Goal: Obtain resource: Download file/media

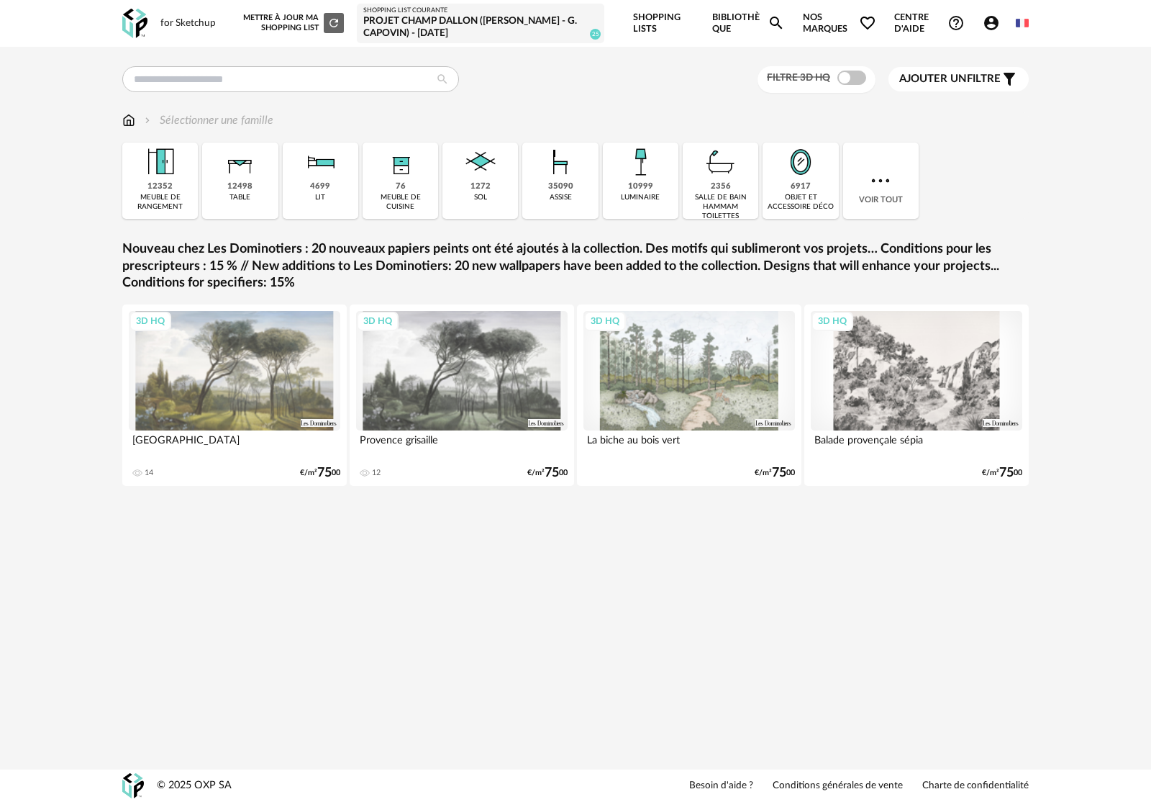
click at [810, 35] on span "Nos marques Heart Outline icon" at bounding box center [839, 23] width 73 height 47
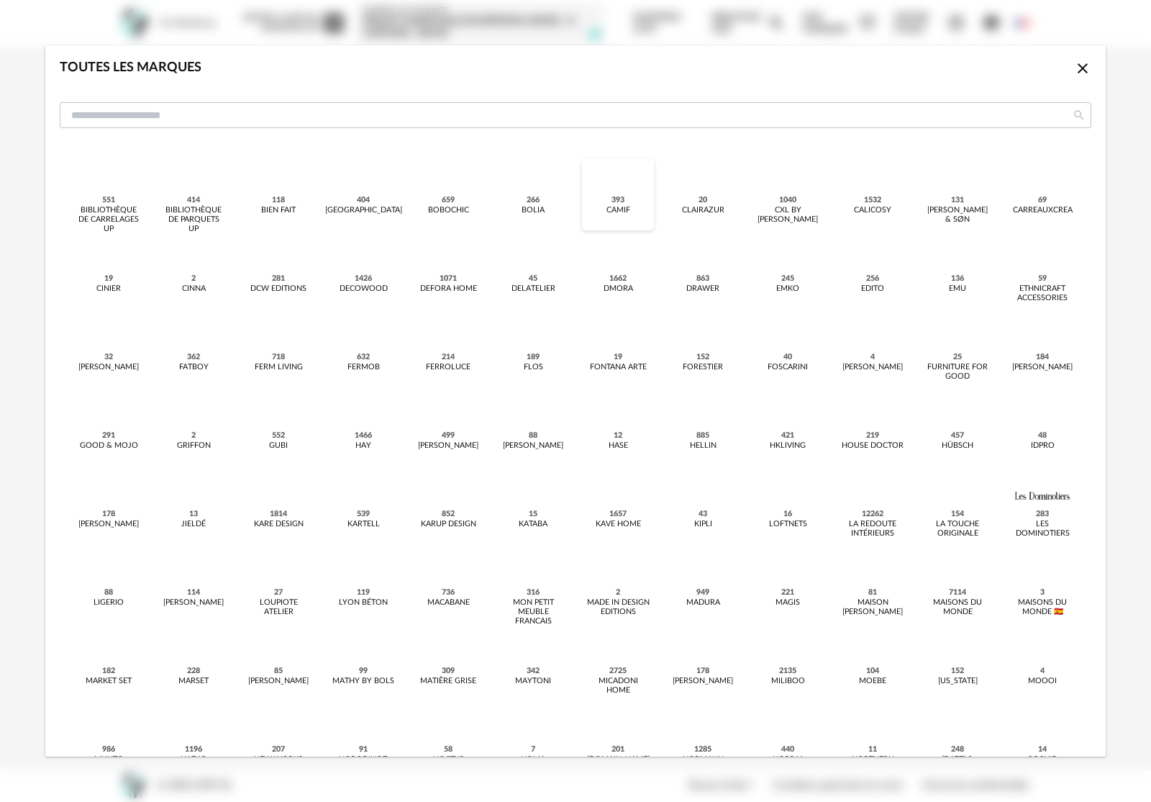
scroll to position [517, 0]
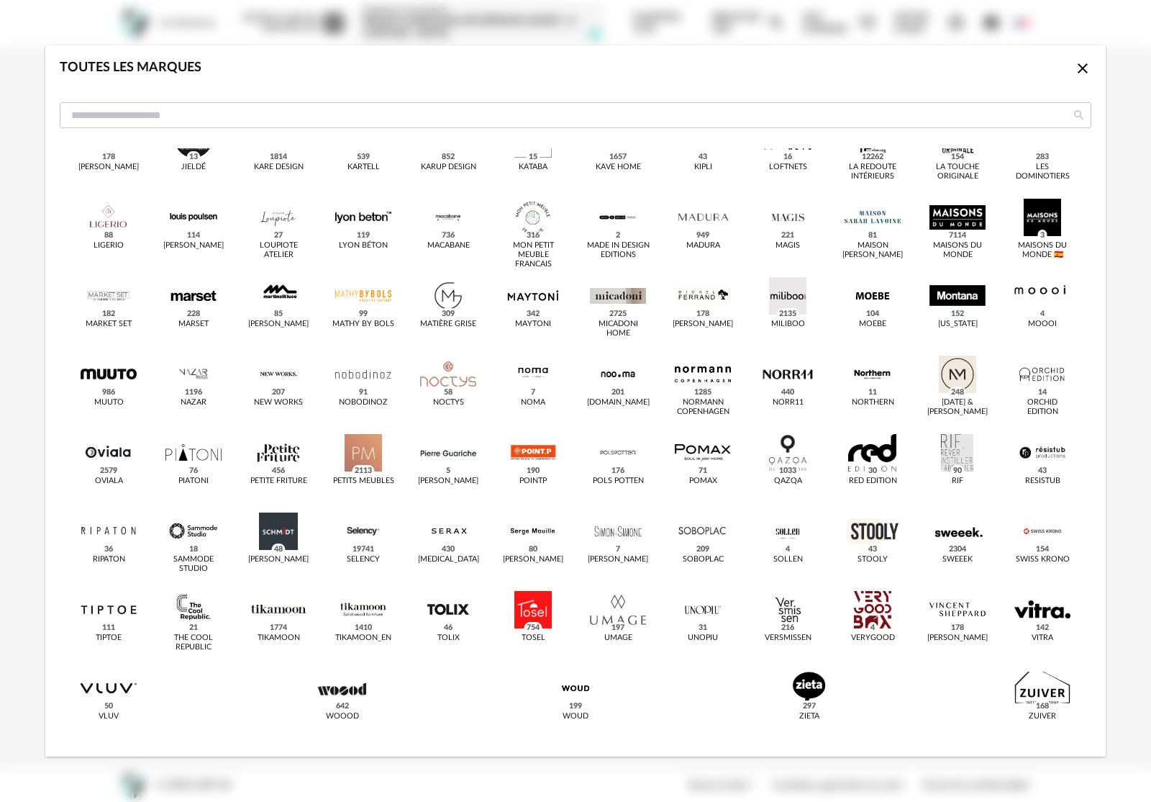
click at [1081, 71] on icon "Close icon" at bounding box center [1083, 68] width 10 height 10
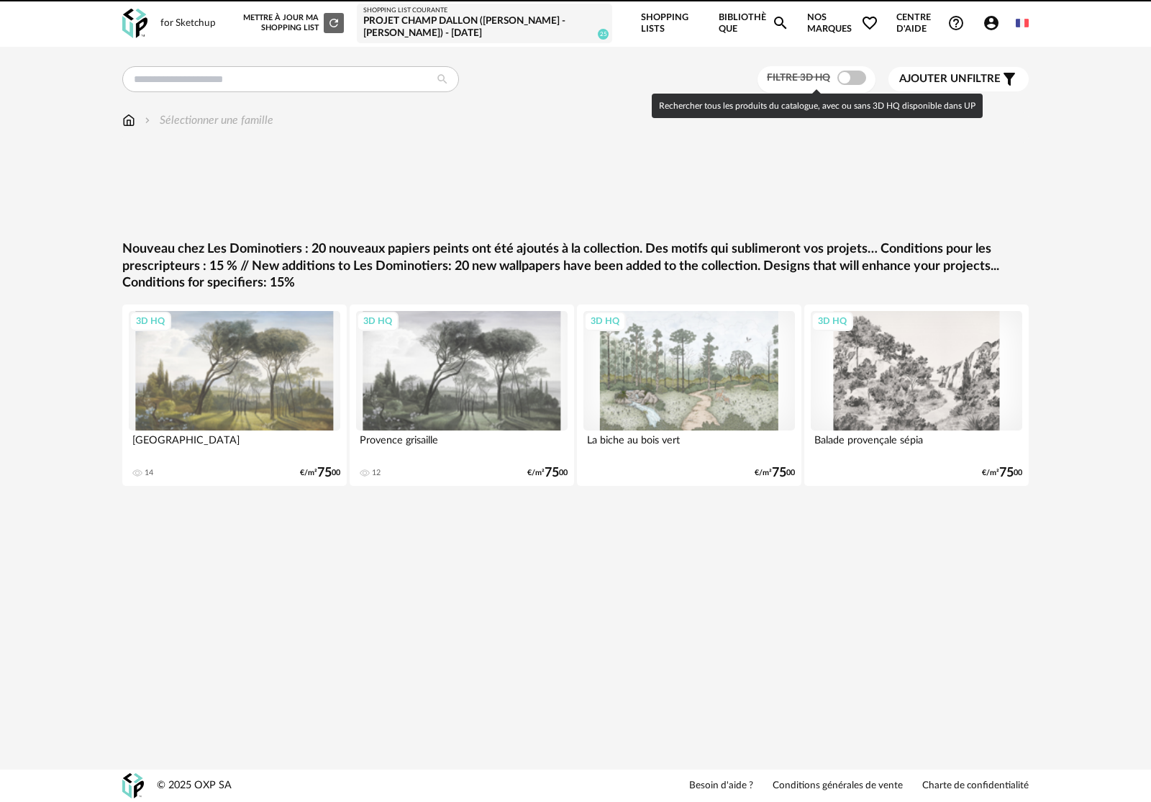
click at [854, 81] on span at bounding box center [852, 78] width 29 height 14
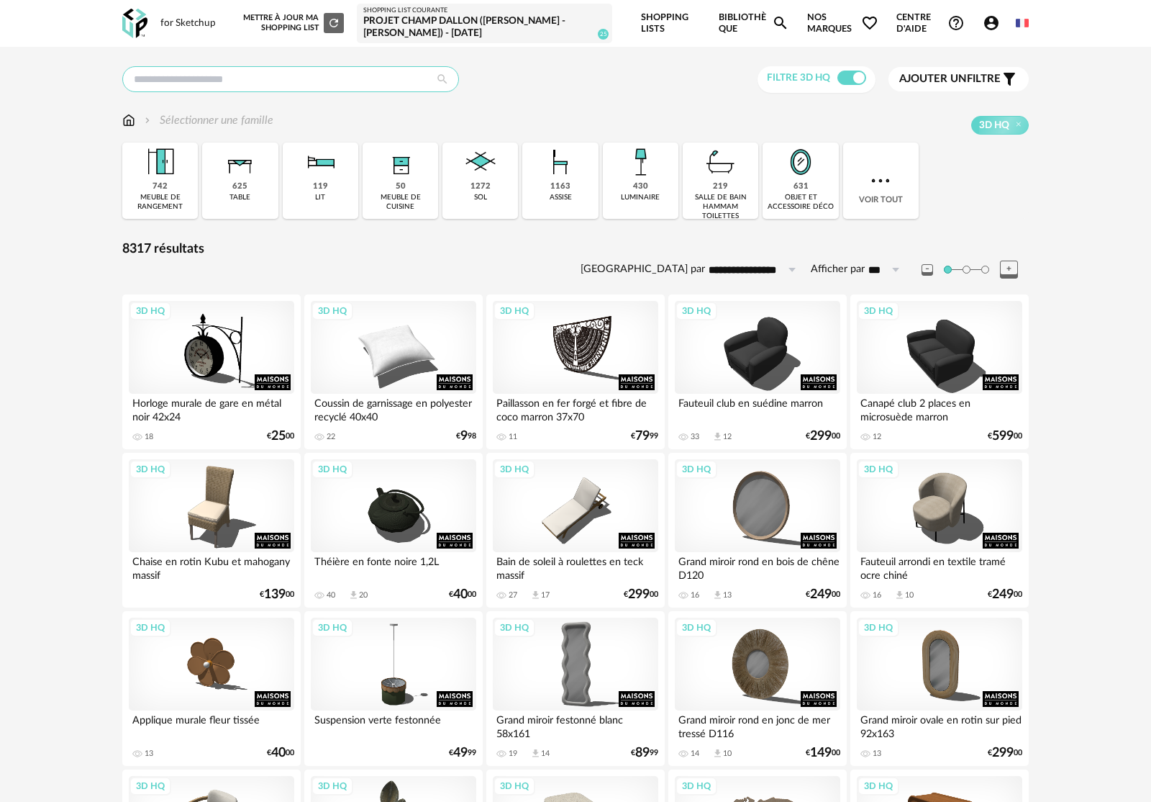
click at [312, 78] on input "text" at bounding box center [290, 79] width 337 height 26
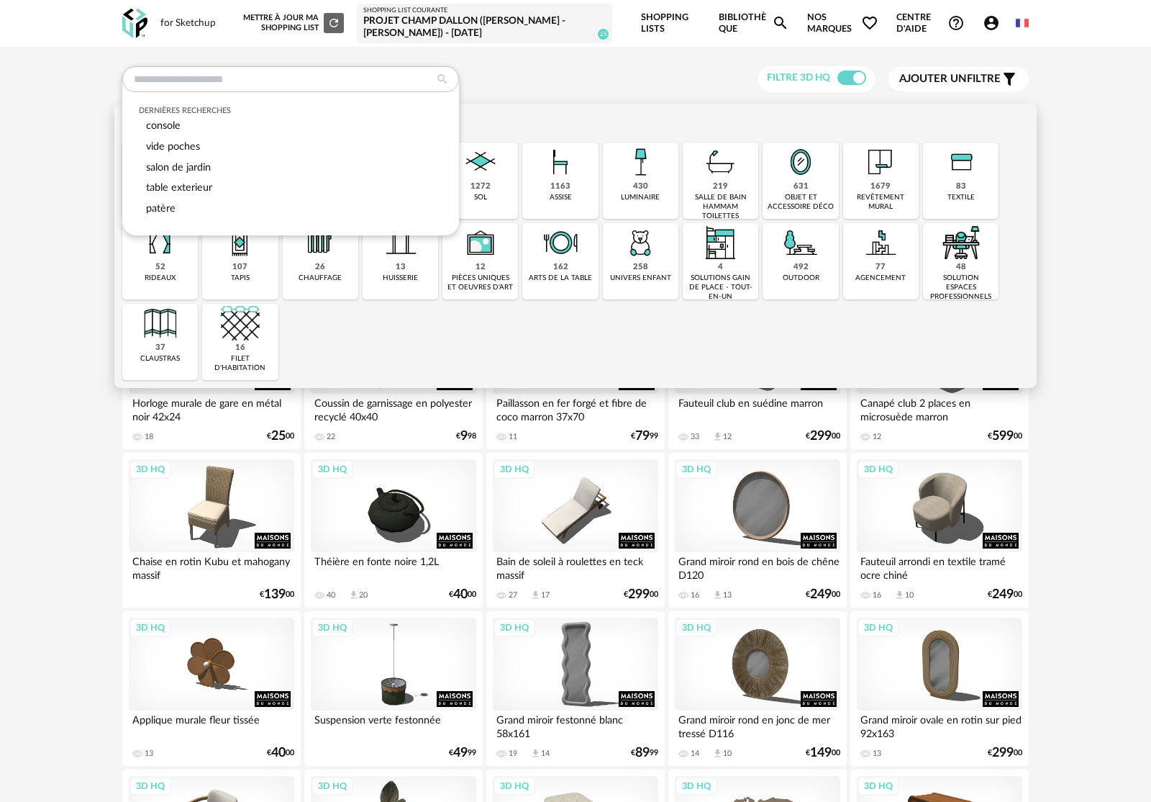
click at [650, 188] on div "430 luminaire" at bounding box center [641, 180] width 76 height 76
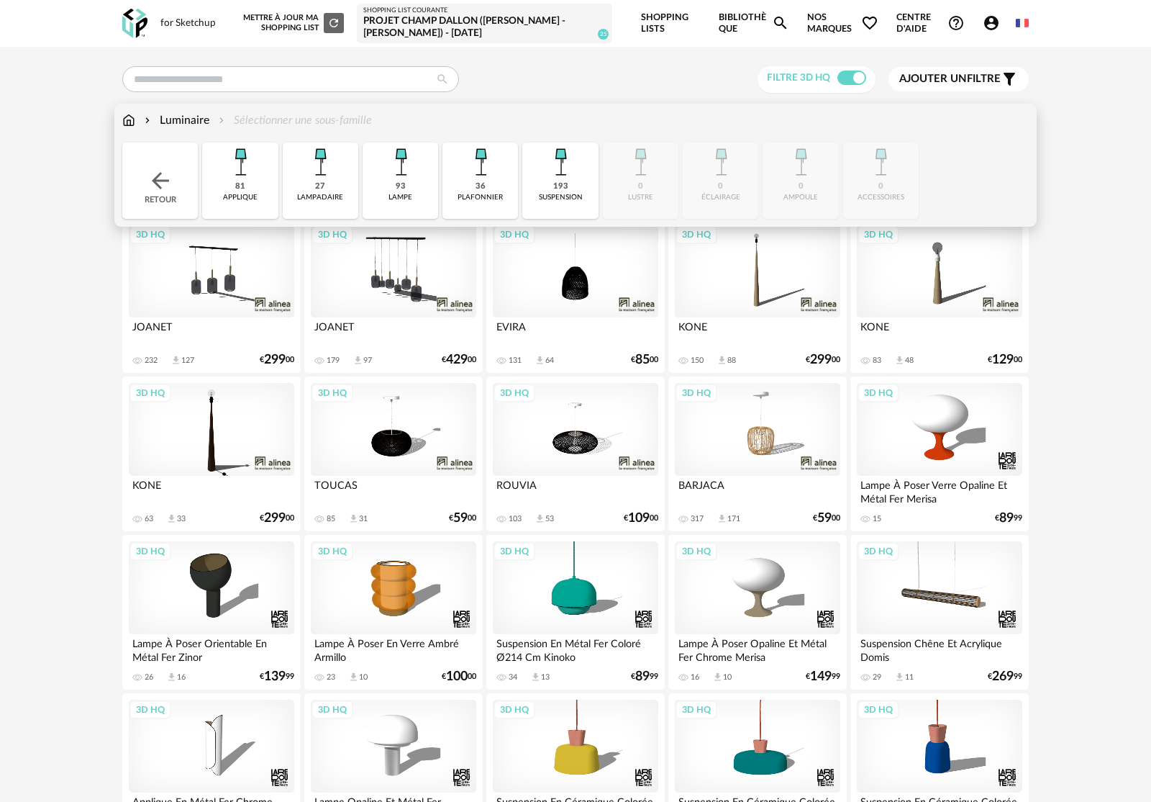
click at [408, 193] on div "lampe" at bounding box center [401, 197] width 24 height 9
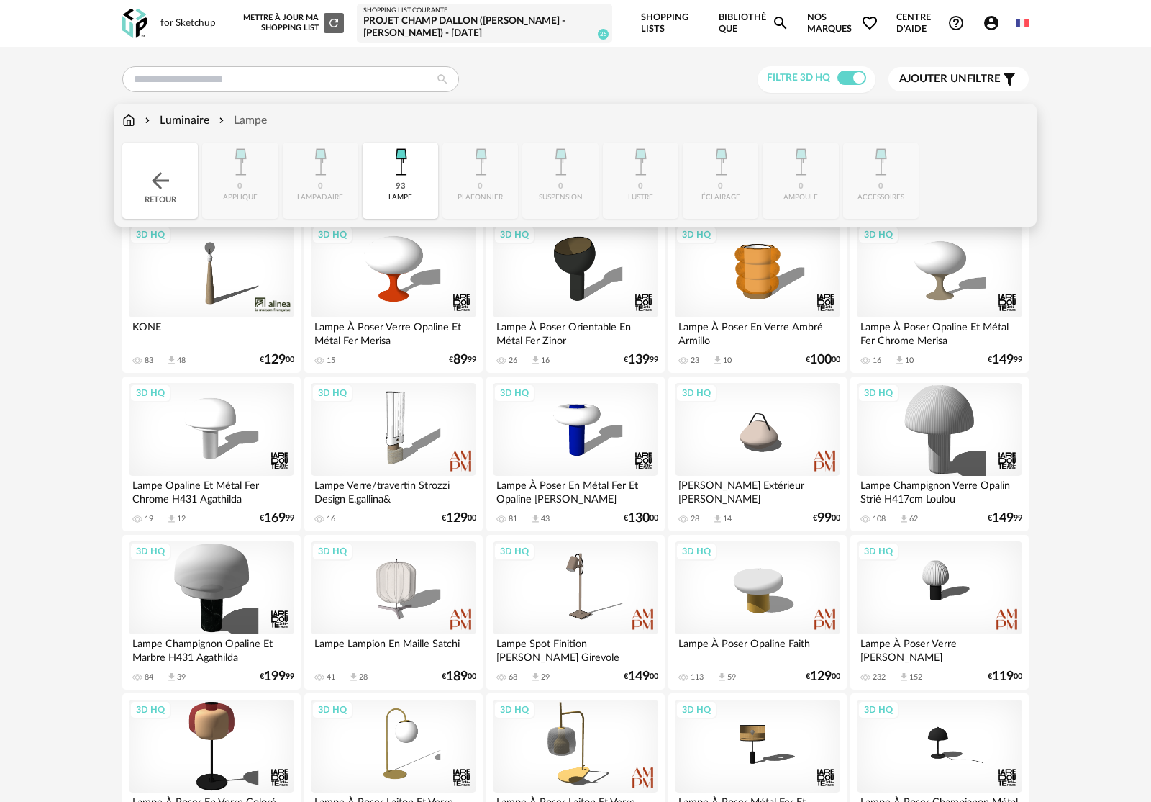
click at [171, 119] on div "Luminaire" at bounding box center [176, 120] width 68 height 17
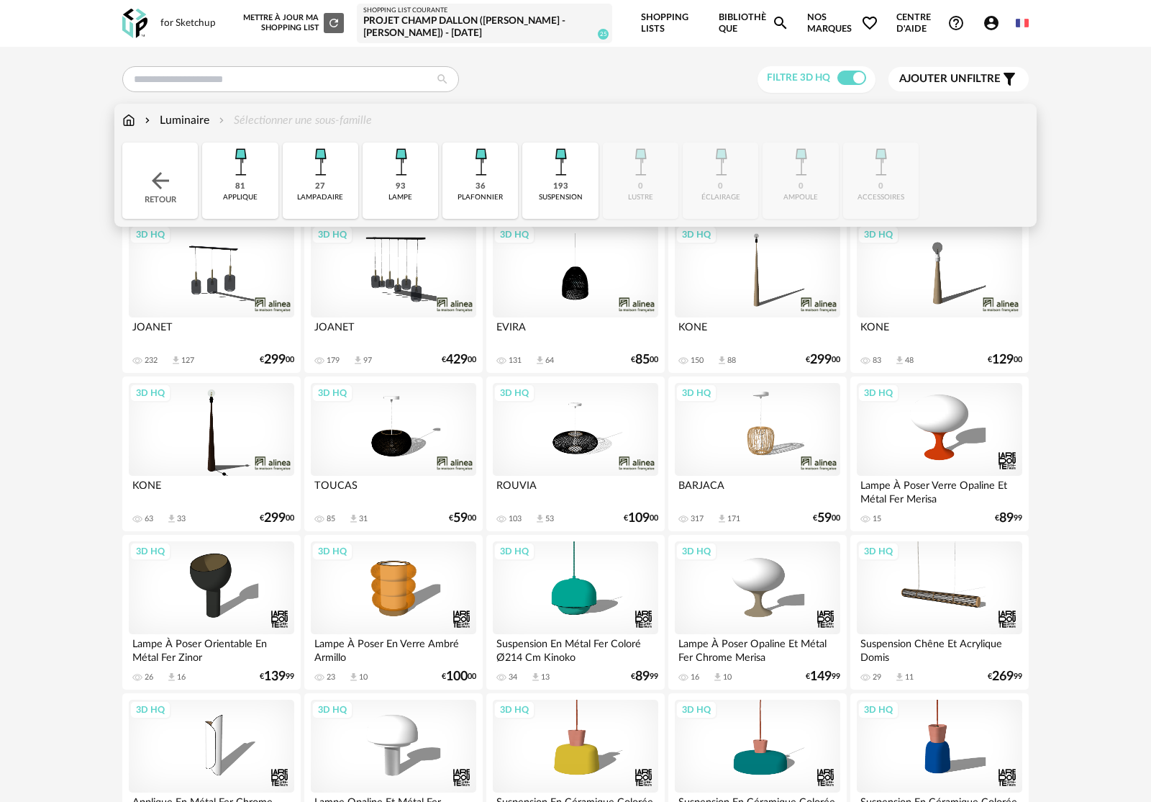
click at [330, 182] on div "27 lampadaire" at bounding box center [321, 180] width 76 height 76
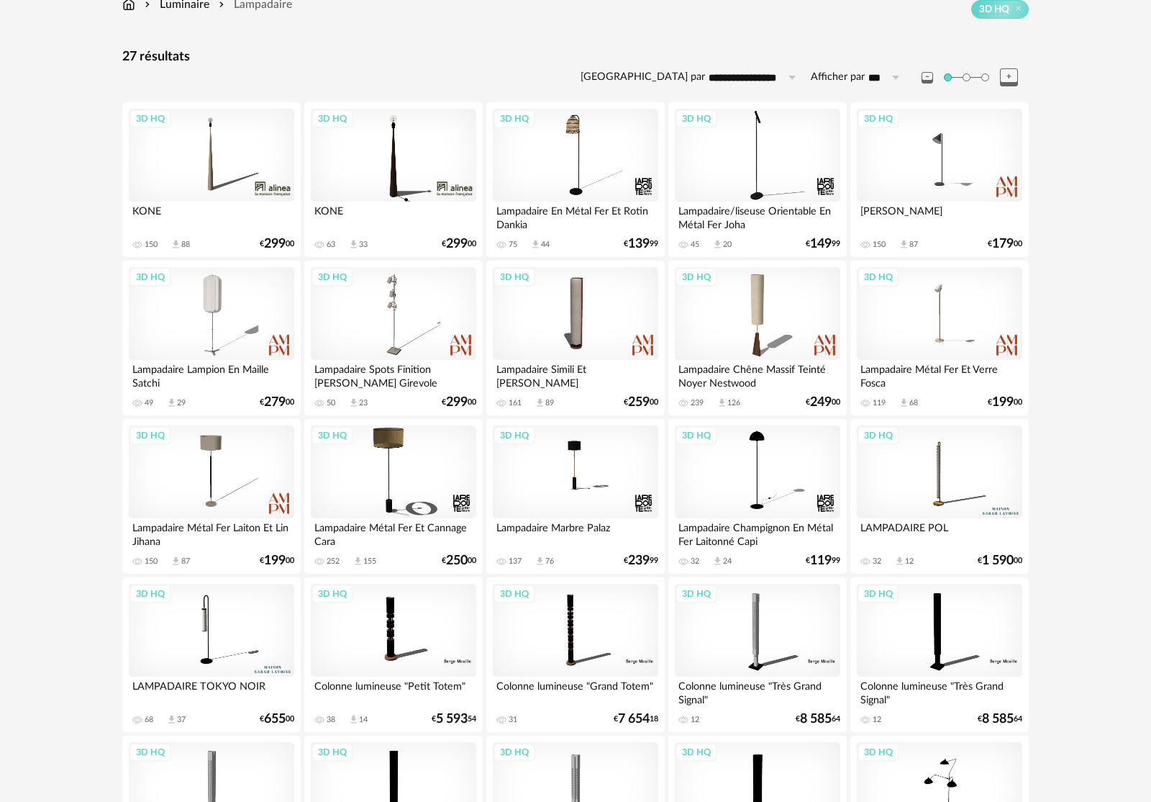
scroll to position [106, 0]
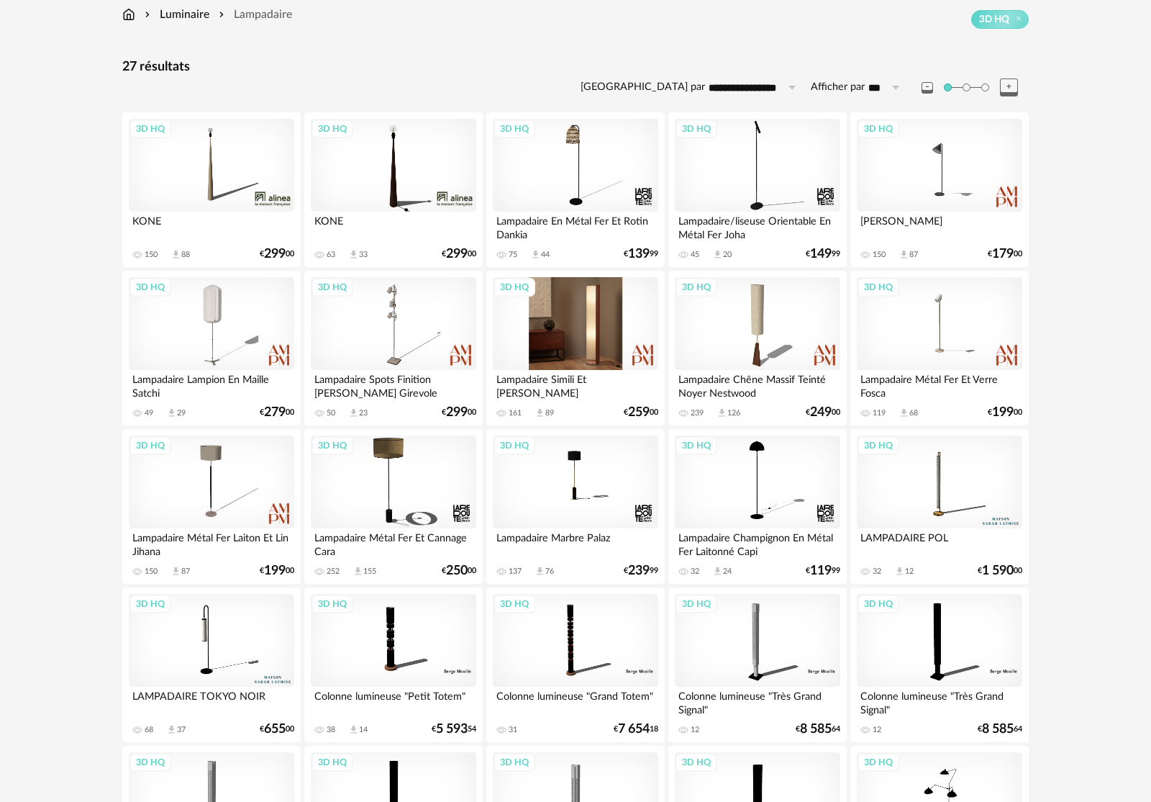
click at [599, 348] on div "3D HQ" at bounding box center [575, 324] width 165 height 94
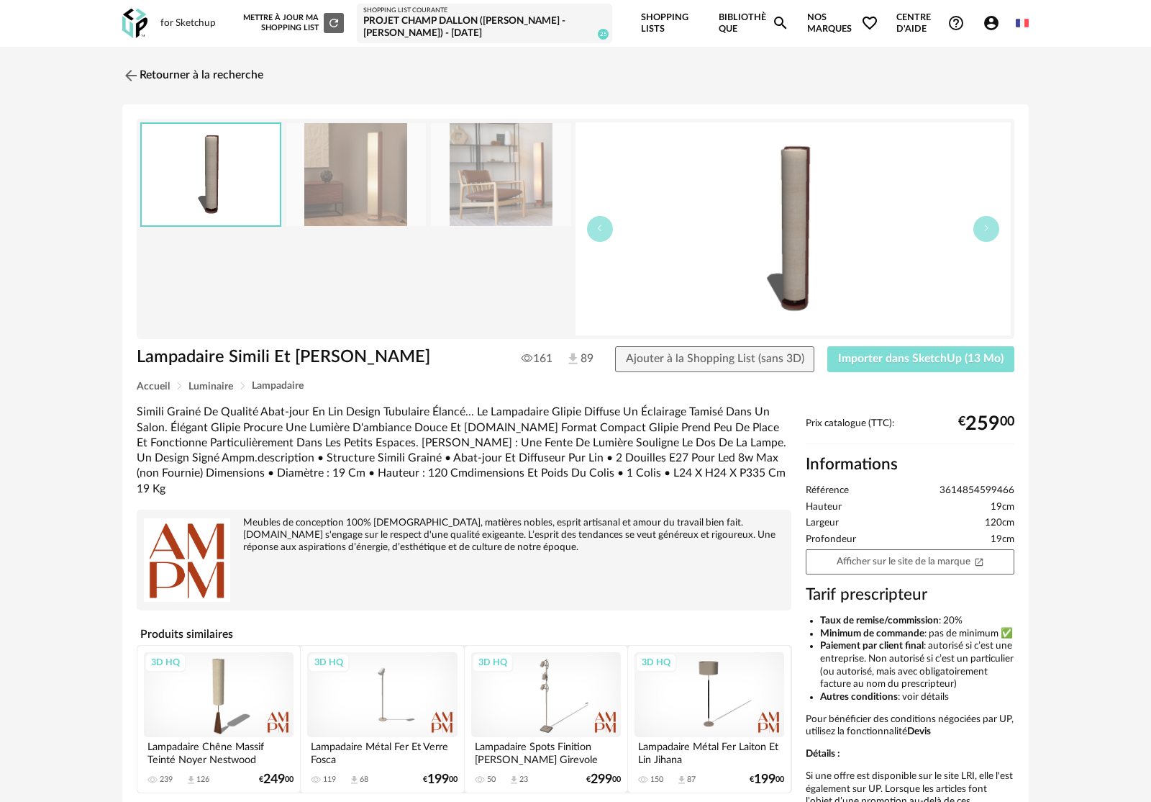
click at [950, 360] on span "Importer dans SketchUp (13 Mo)" at bounding box center [920, 359] width 165 height 12
click at [128, 73] on img at bounding box center [129, 75] width 21 height 21
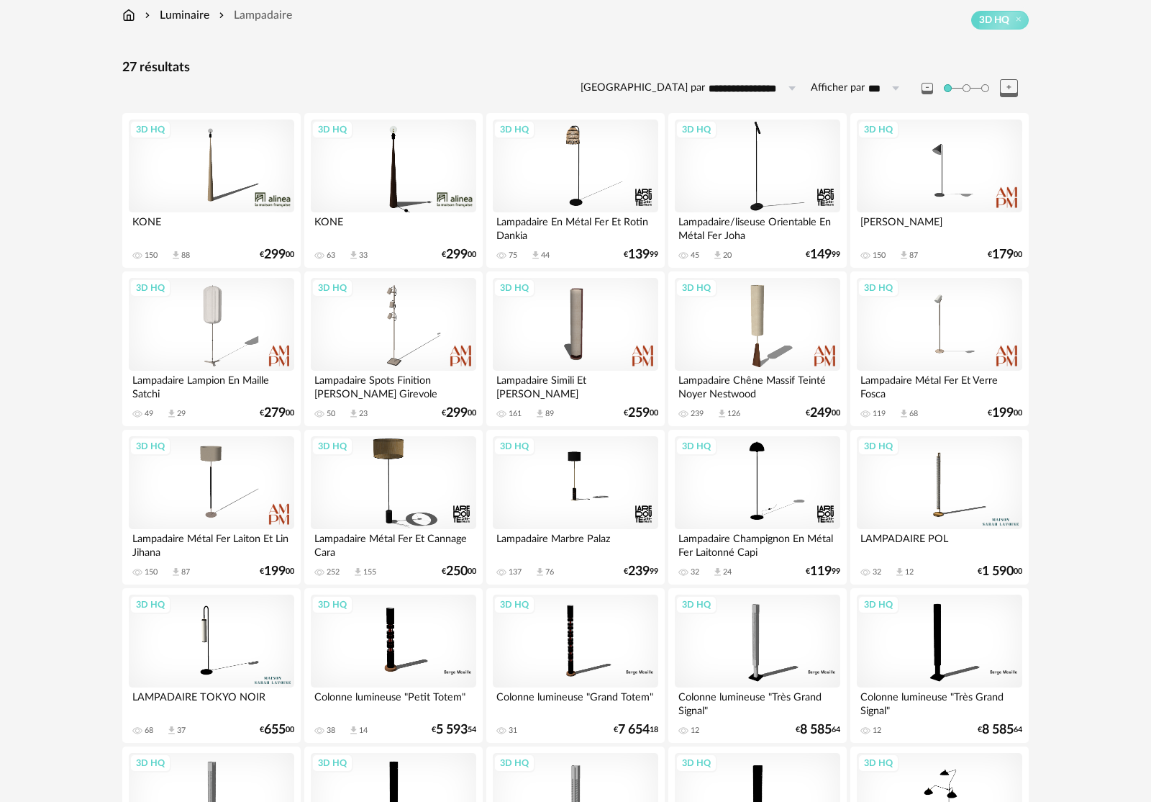
scroll to position [102, 0]
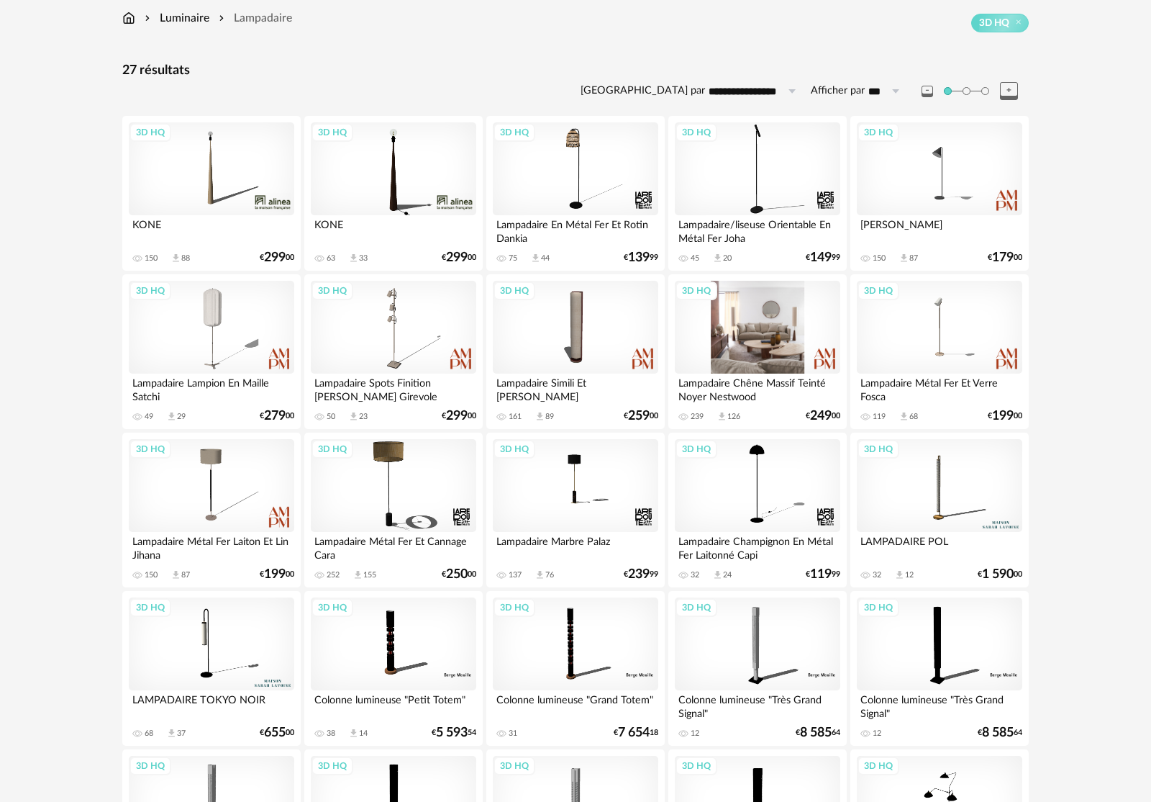
click at [786, 332] on div "3D HQ" at bounding box center [757, 328] width 165 height 94
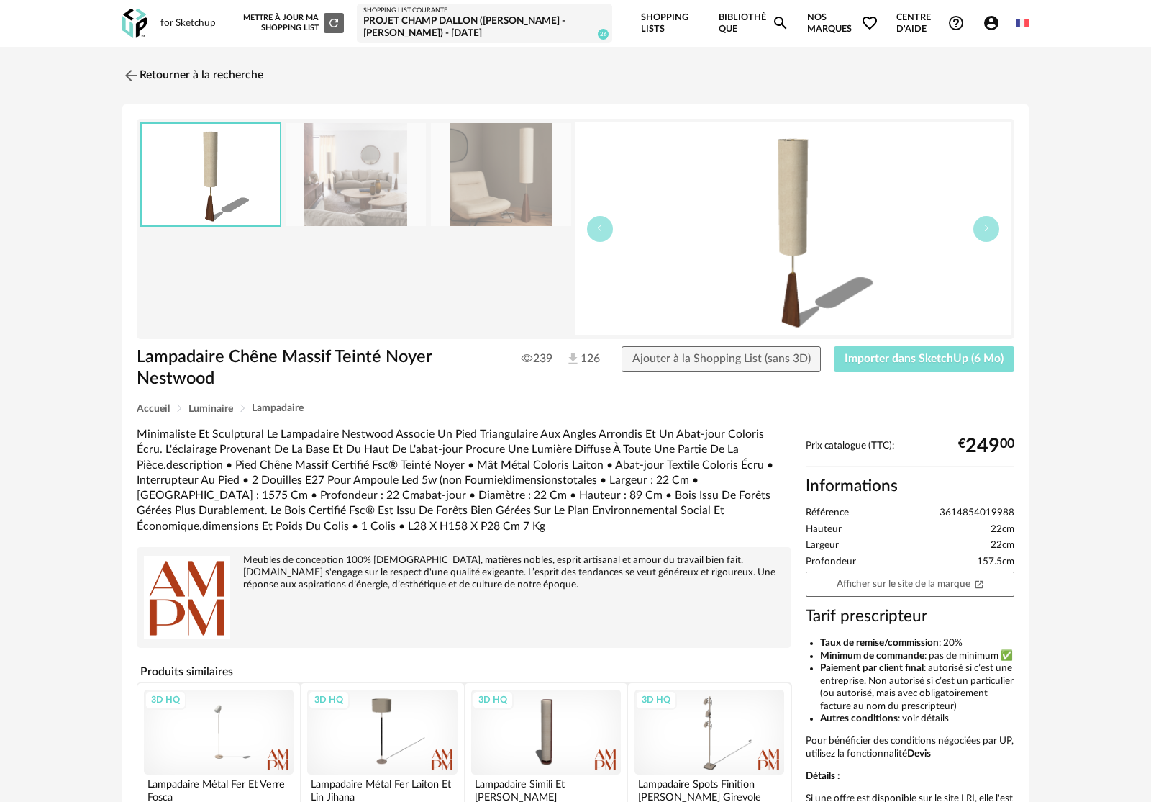
click at [908, 360] on span "Importer dans SketchUp (6 Mo)" at bounding box center [924, 359] width 159 height 12
click at [202, 77] on link "Retourner à la recherche" at bounding box center [189, 76] width 141 height 32
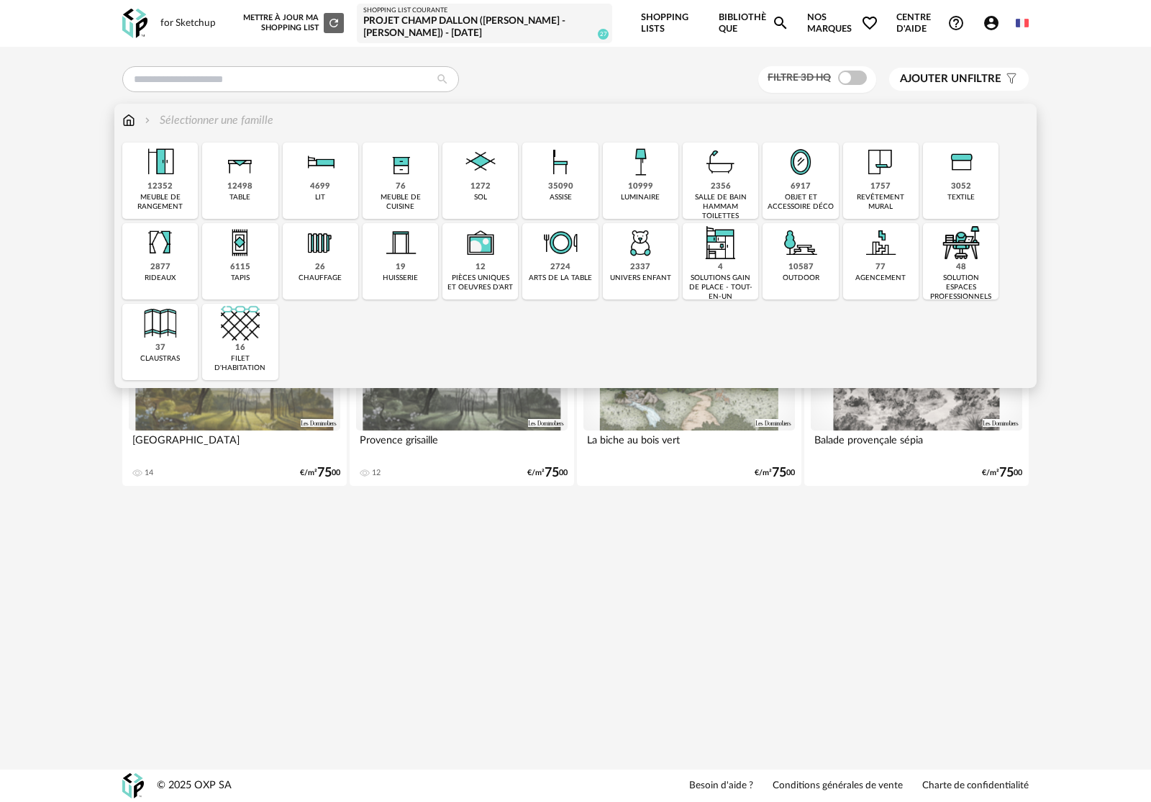
click at [645, 176] on img at bounding box center [640, 161] width 39 height 39
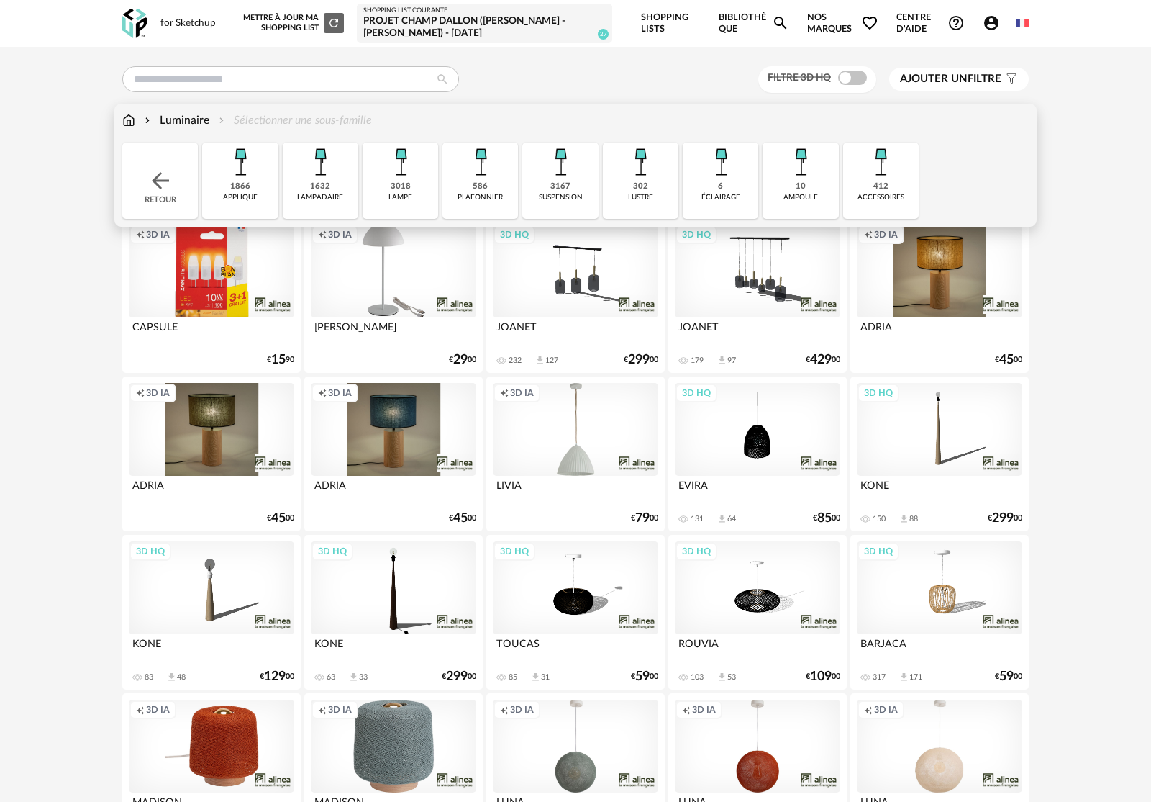
click at [321, 178] on img at bounding box center [320, 161] width 39 height 39
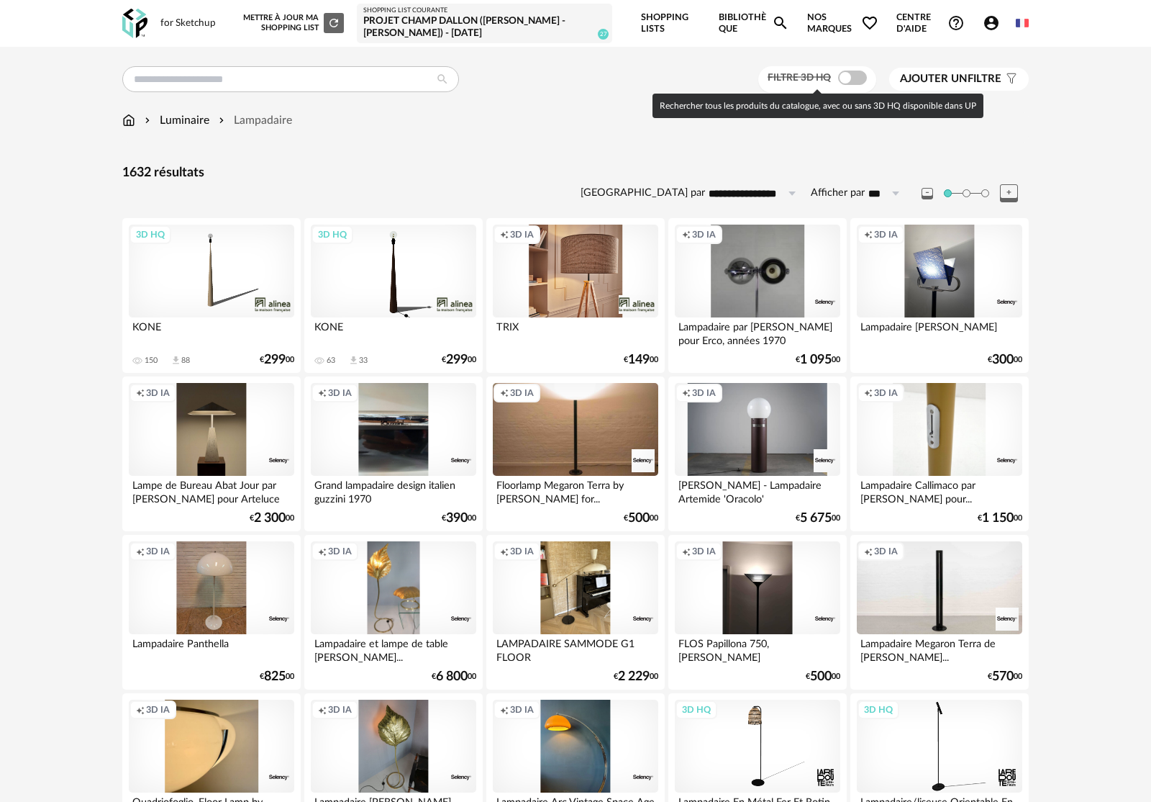
click at [838, 78] on span at bounding box center [852, 78] width 29 height 14
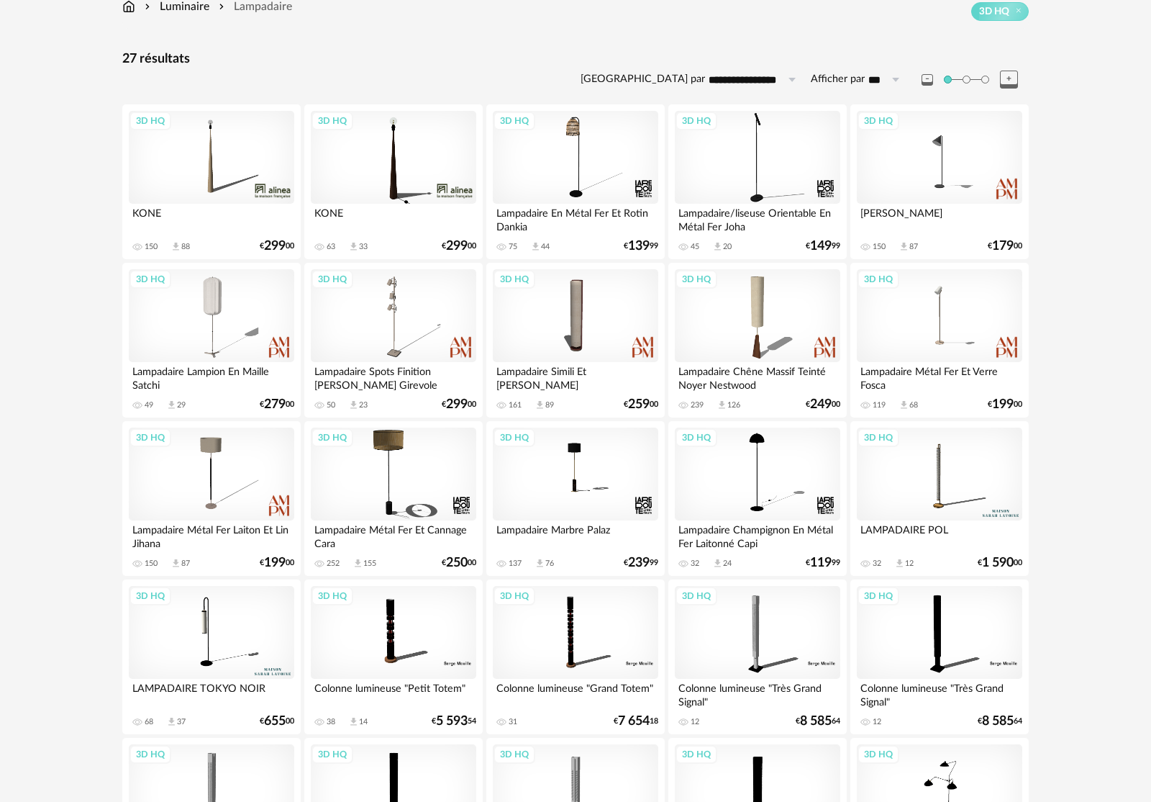
scroll to position [111, 0]
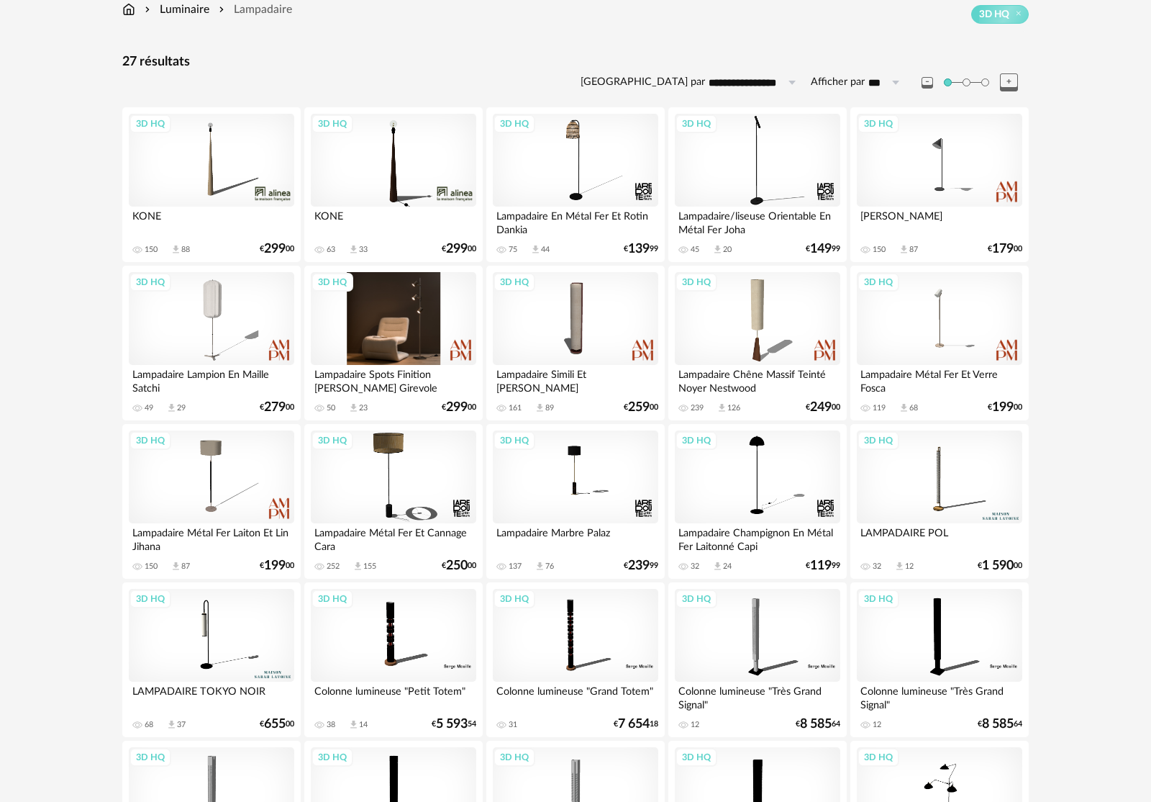
click at [428, 330] on div "3D HQ" at bounding box center [393, 319] width 165 height 94
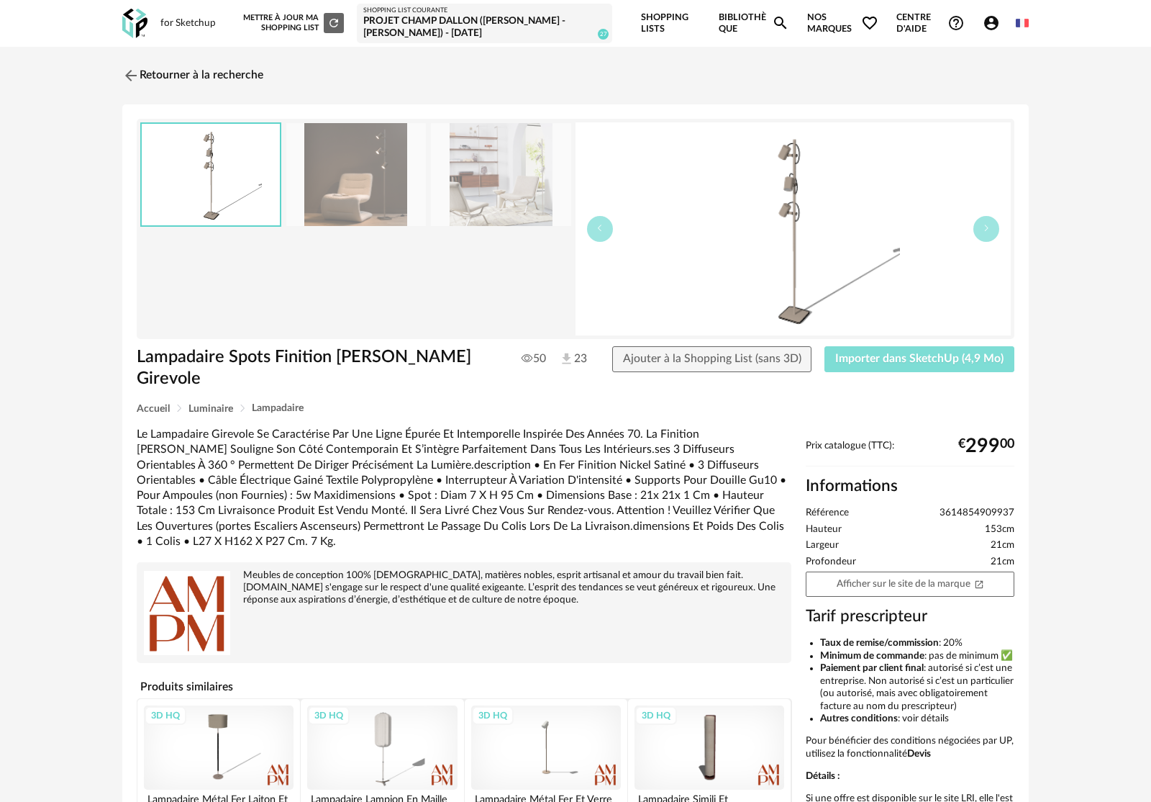
click at [957, 363] on span "Importer dans SketchUp (4,9 Mo)" at bounding box center [919, 359] width 168 height 12
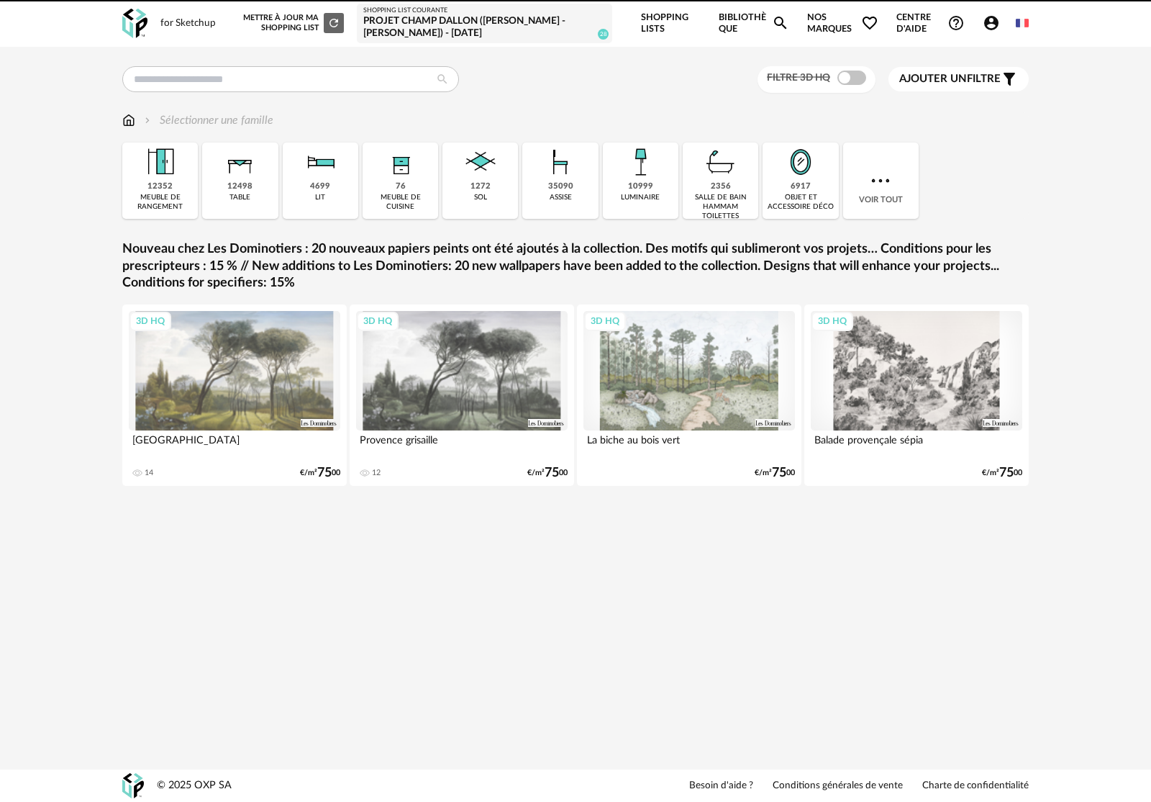
click at [798, 173] on img at bounding box center [800, 161] width 39 height 39
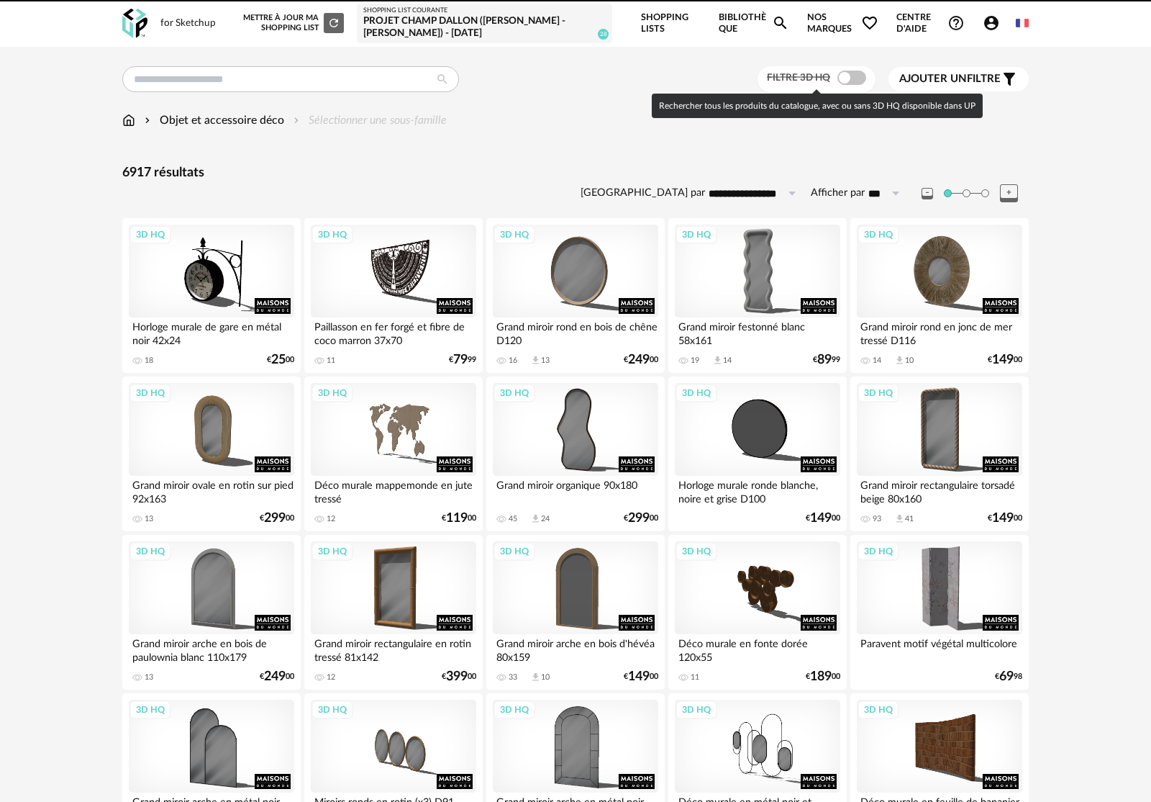
click at [847, 79] on span at bounding box center [852, 78] width 29 height 14
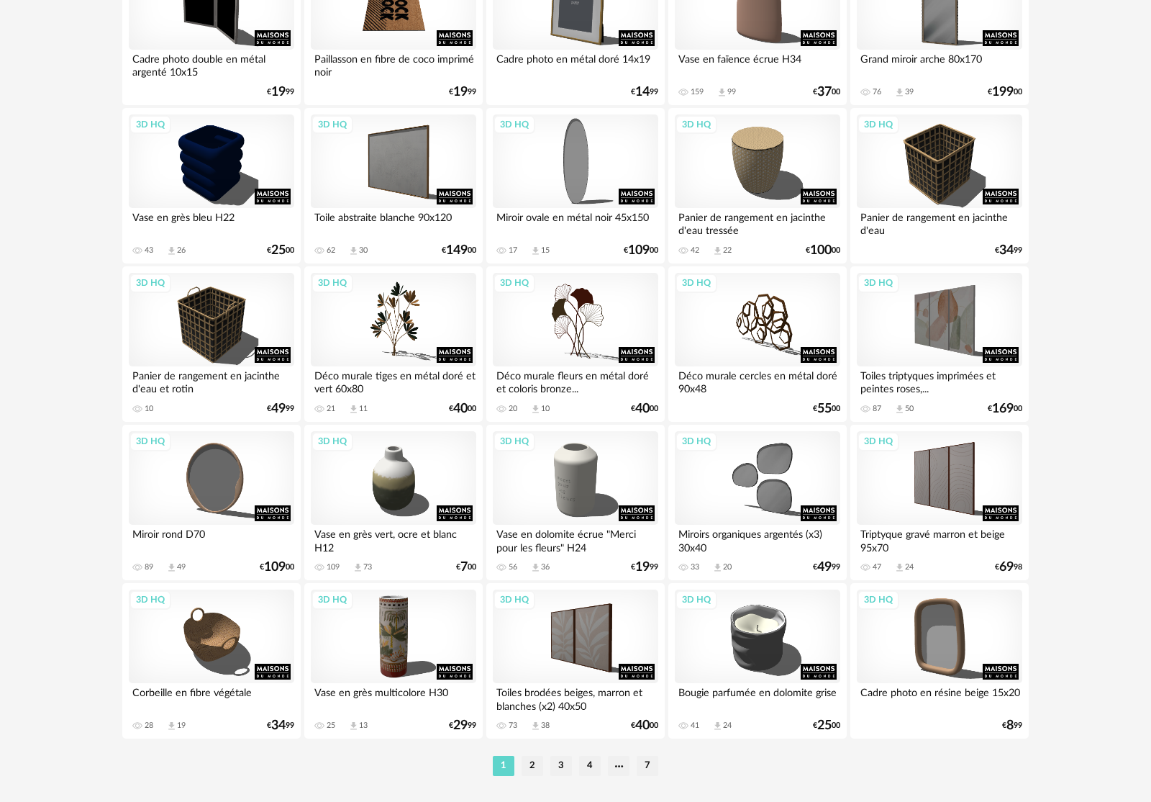
scroll to position [2689, 0]
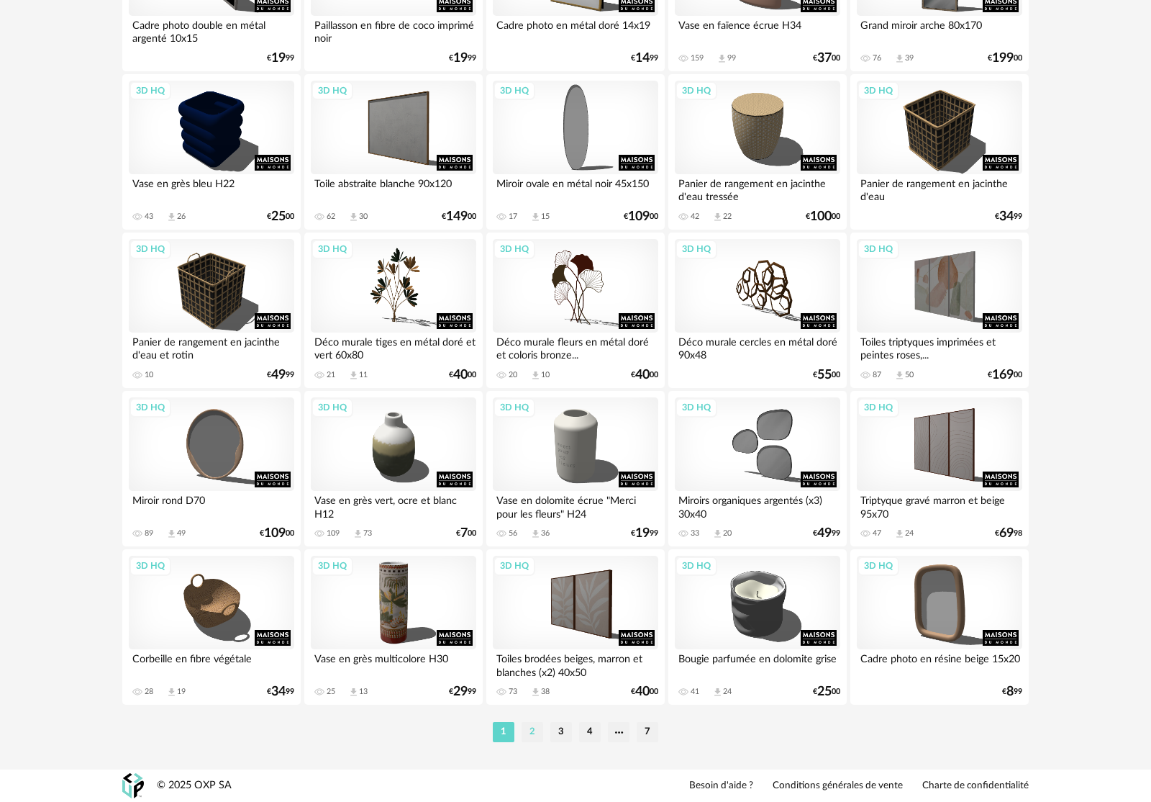
click at [537, 734] on li "2" at bounding box center [533, 732] width 22 height 20
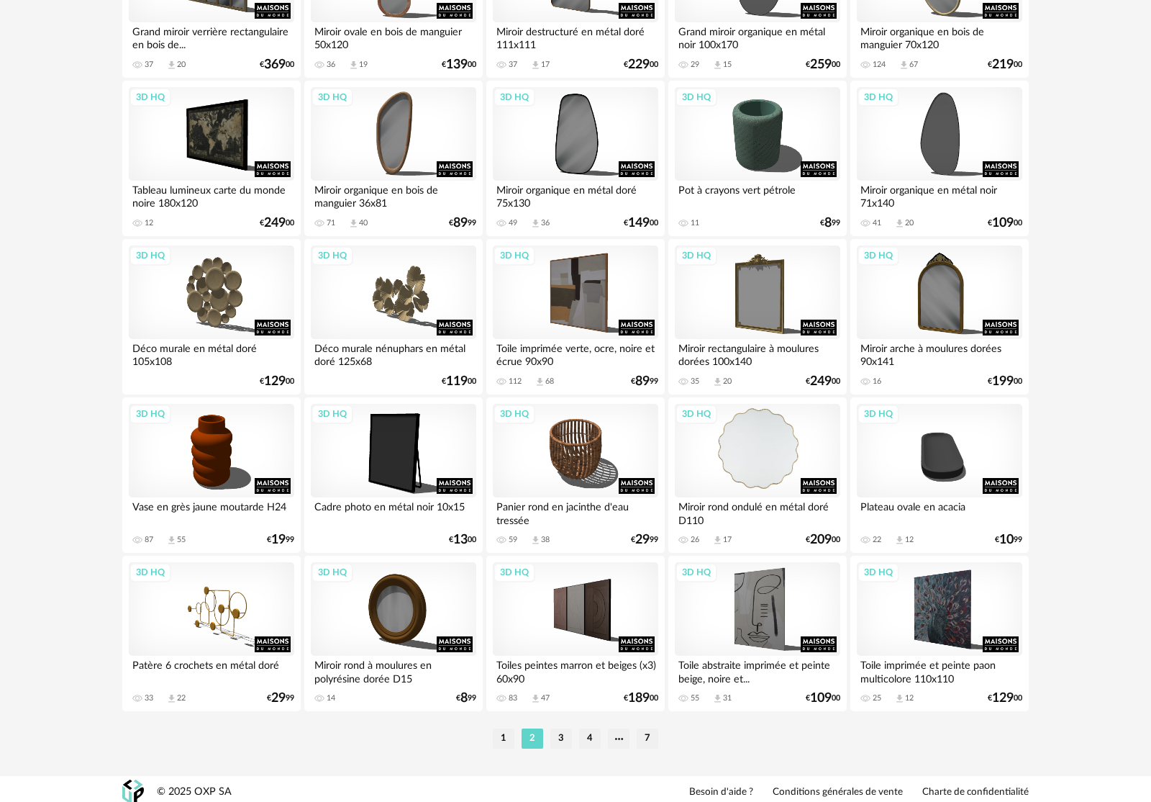
scroll to position [2689, 0]
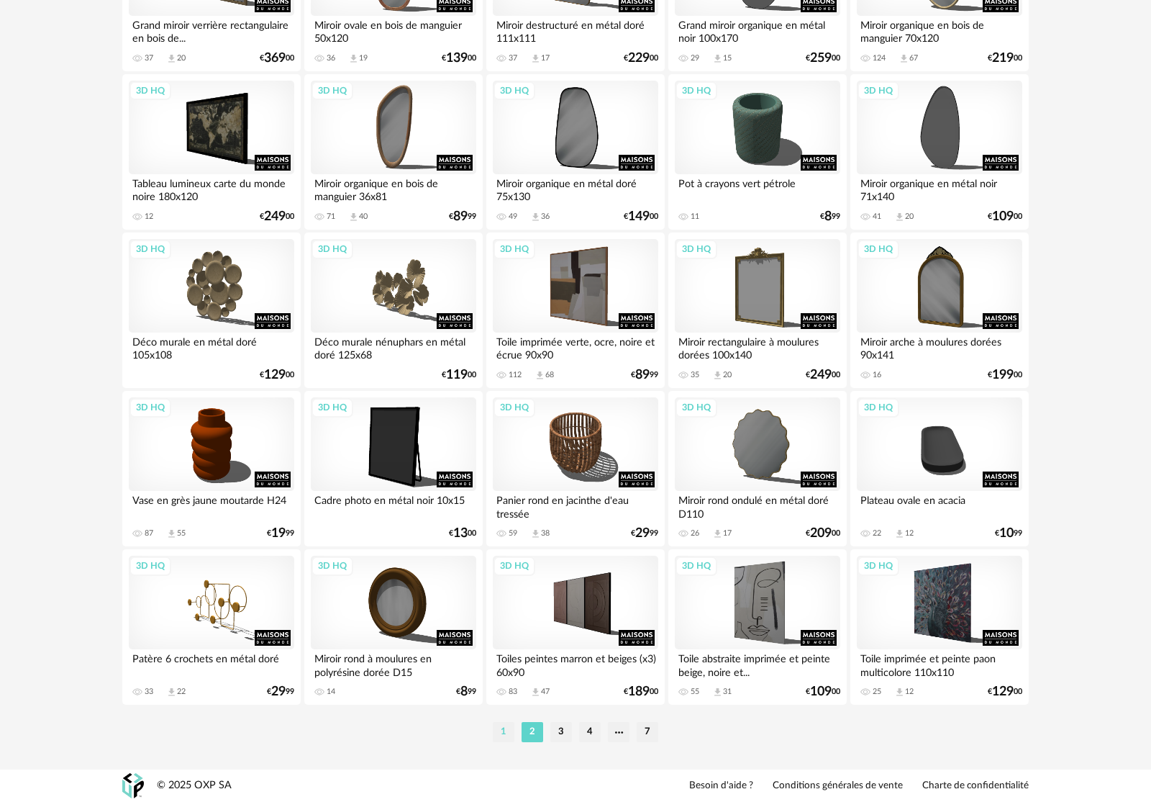
click at [507, 731] on li "1" at bounding box center [504, 732] width 22 height 20
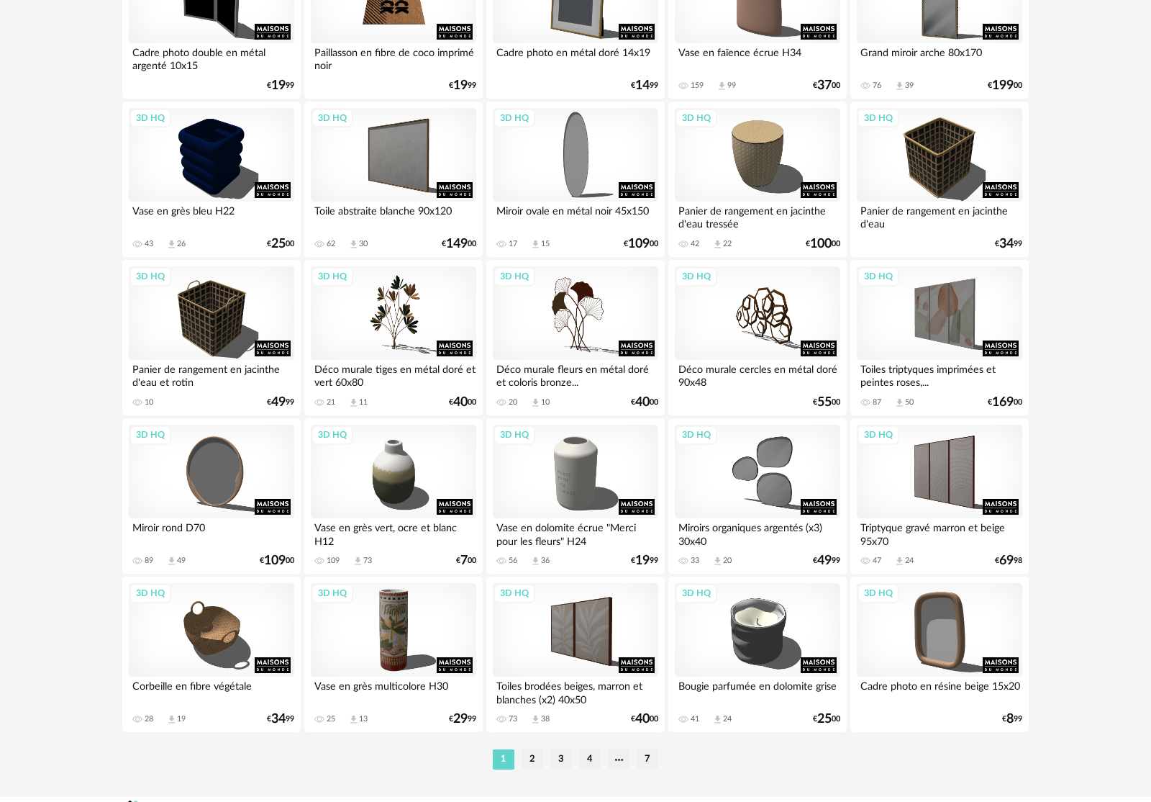
scroll to position [2689, 0]
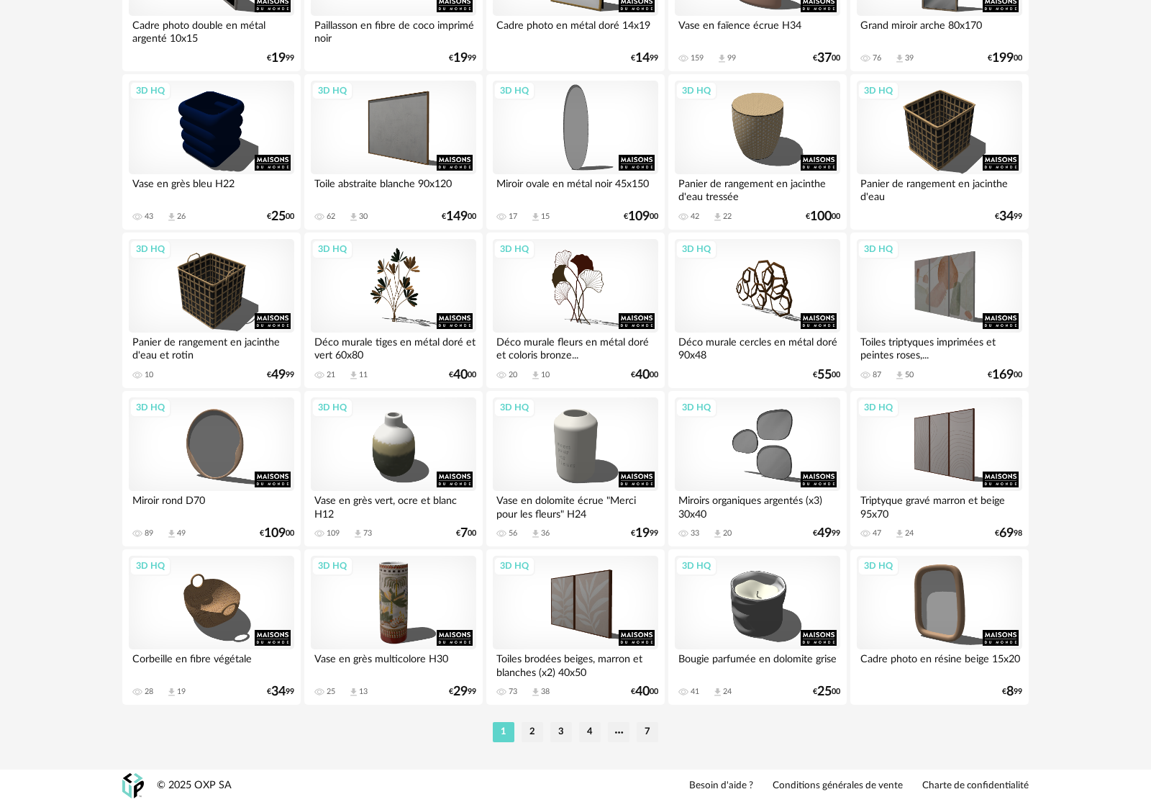
click at [568, 731] on li "3" at bounding box center [561, 732] width 22 height 20
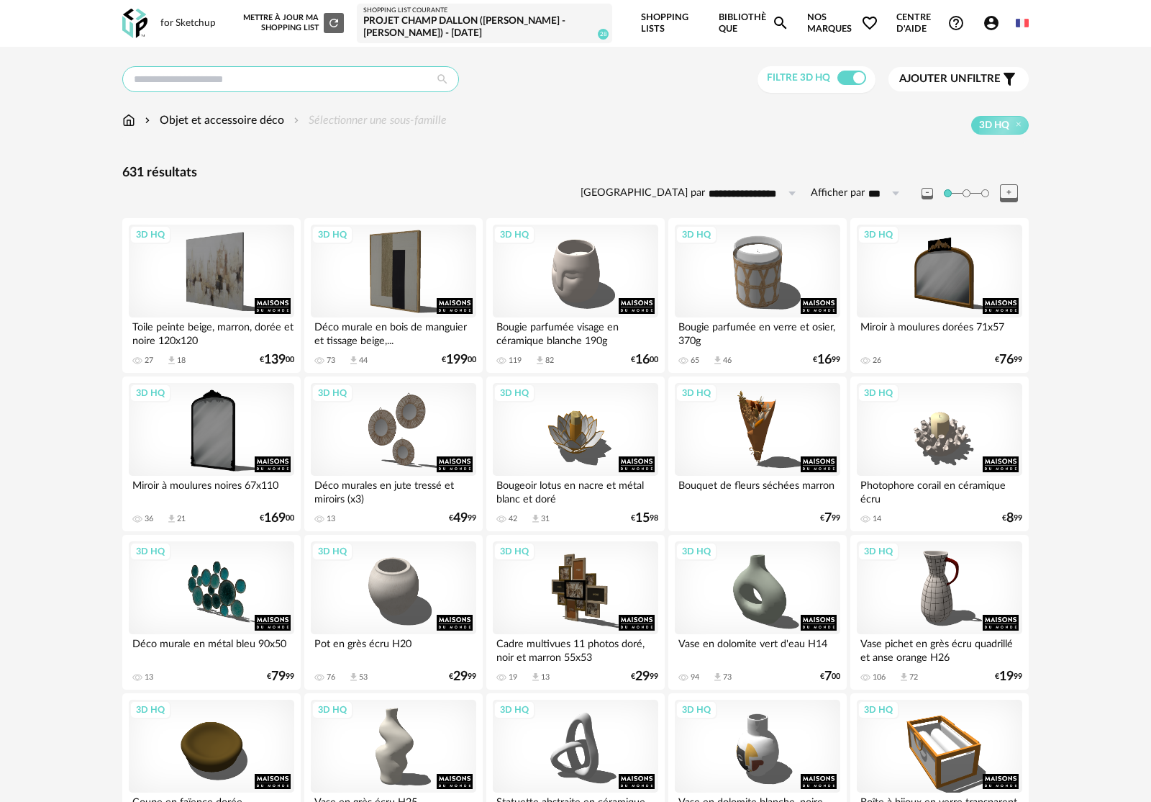
click at [227, 82] on input "text" at bounding box center [290, 79] width 337 height 26
type input "******"
type input "**********"
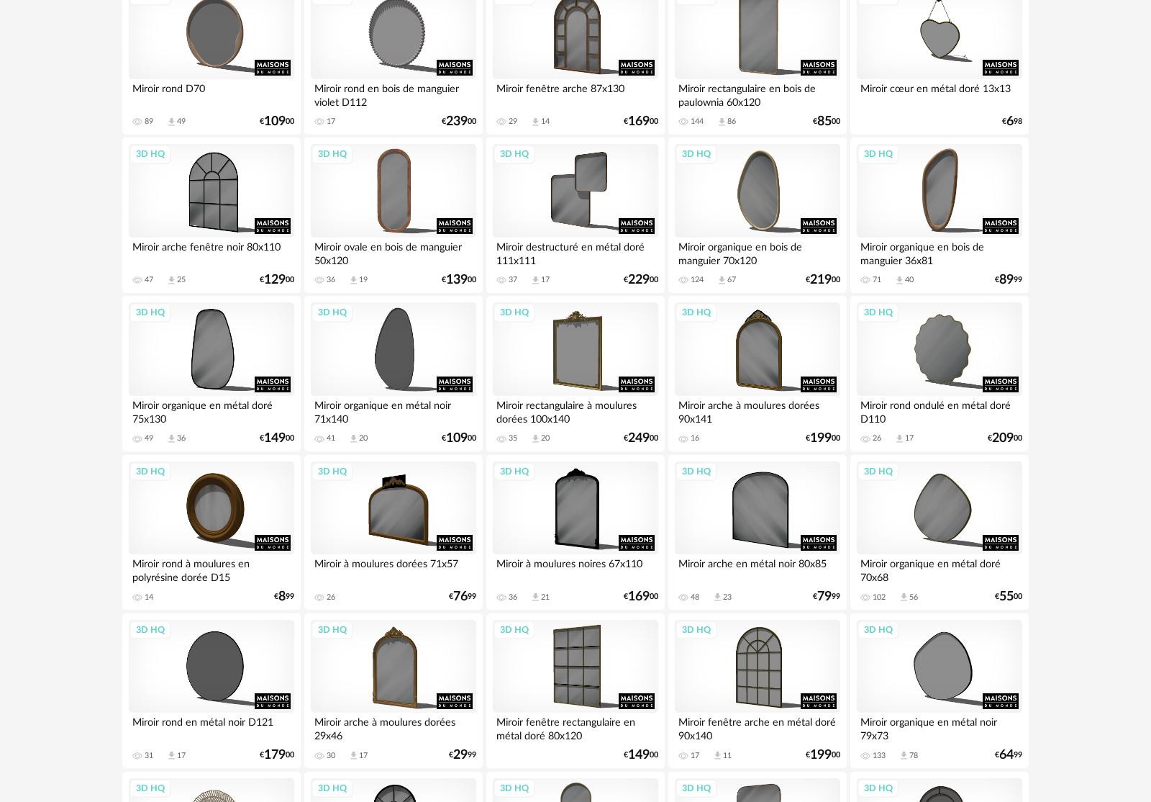
scroll to position [1359, 0]
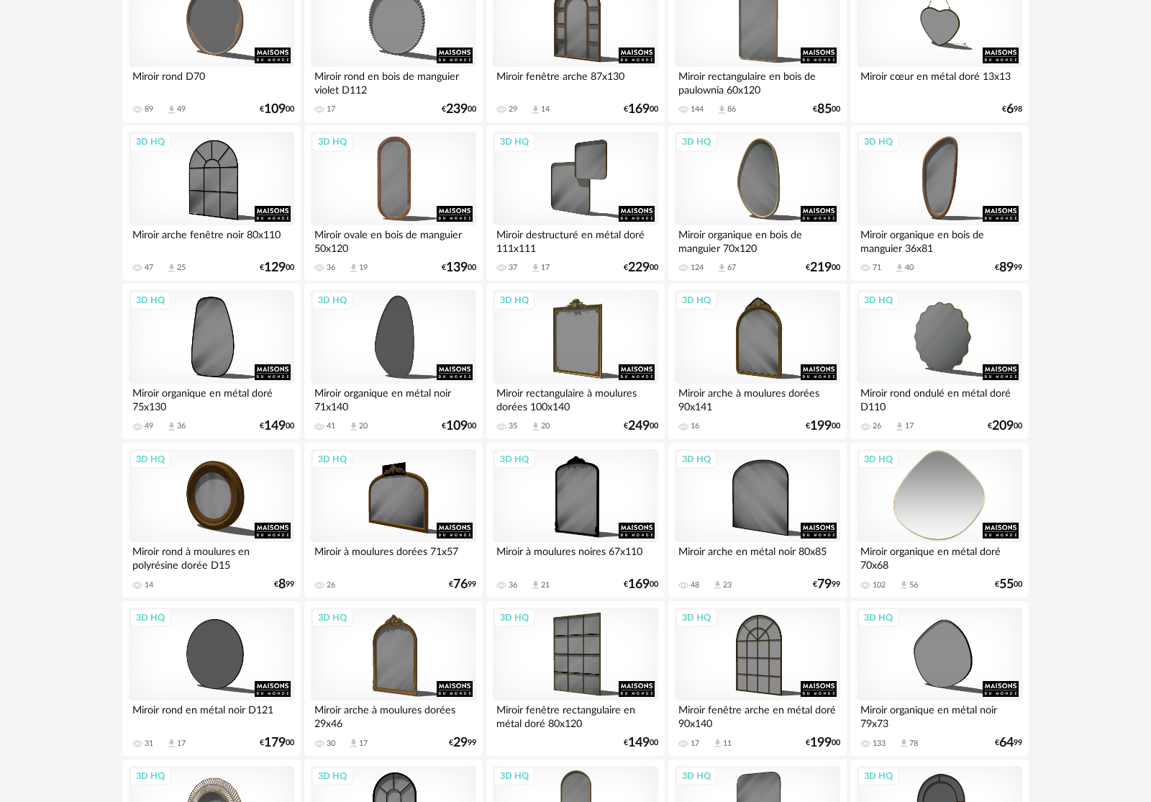
click at [965, 523] on div "3D HQ" at bounding box center [939, 496] width 165 height 94
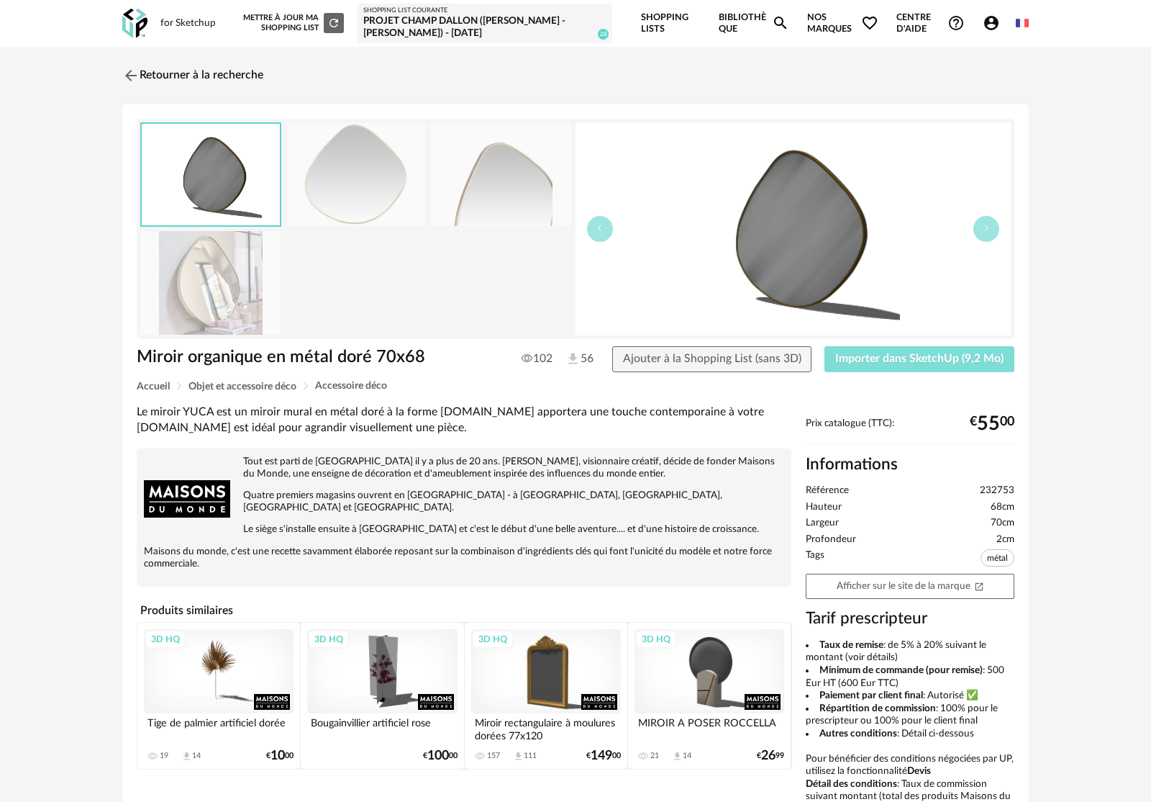
click at [912, 362] on span "Importer dans SketchUp (9,2 Mo)" at bounding box center [919, 359] width 168 height 12
